Goal: Task Accomplishment & Management: Use online tool/utility

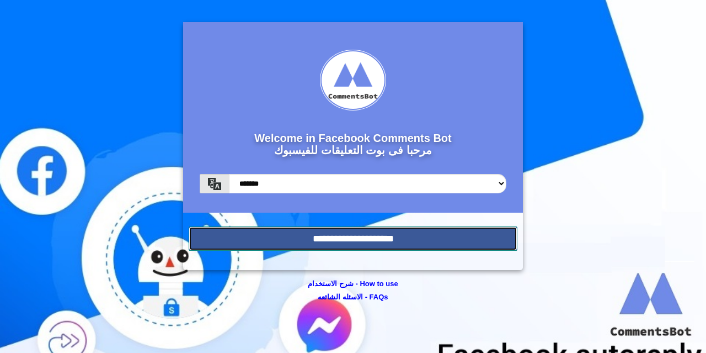
click at [366, 241] on input "**********" at bounding box center [353, 238] width 329 height 24
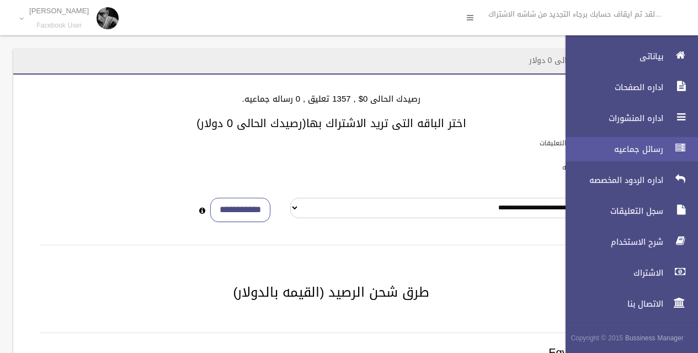
click at [644, 147] on span "رسائل جماعيه" at bounding box center [611, 148] width 110 height 11
